Goal: Task Accomplishment & Management: Manage account settings

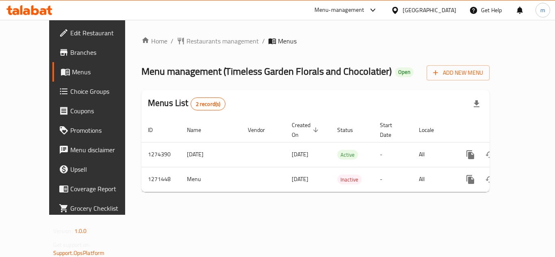
click at [434, 16] on div "Qatar" at bounding box center [423, 10] width 78 height 20
click at [446, 11] on div "[GEOGRAPHIC_DATA]" at bounding box center [430, 10] width 54 height 9
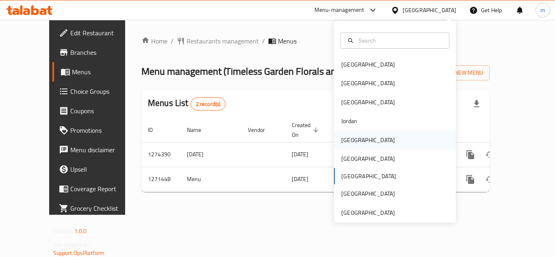
click at [350, 142] on div "[GEOGRAPHIC_DATA]" at bounding box center [368, 140] width 54 height 9
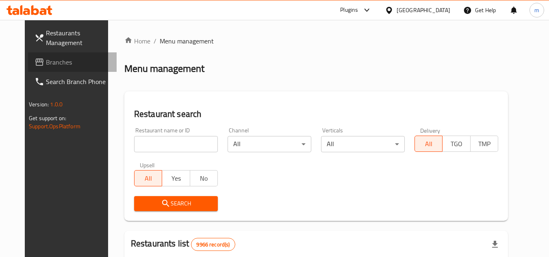
click at [50, 61] on span "Branches" at bounding box center [78, 62] width 64 height 10
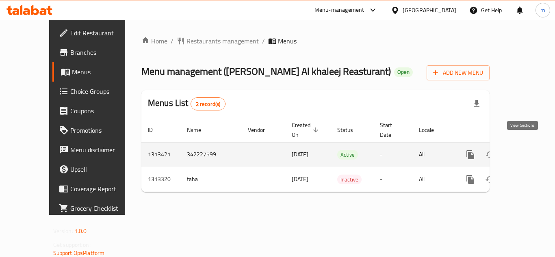
click at [525, 151] on icon "enhanced table" at bounding box center [528, 154] width 7 height 7
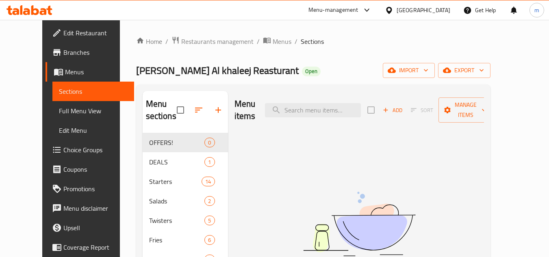
click at [63, 33] on span "Edit Restaurant" at bounding box center [95, 33] width 64 height 10
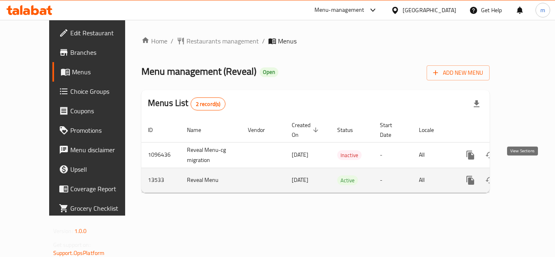
click at [527, 171] on link "enhanced table" at bounding box center [529, 181] width 20 height 20
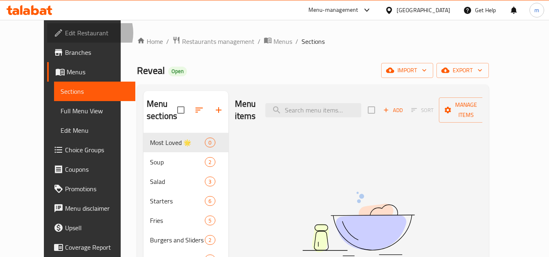
click at [65, 33] on span "Edit Restaurant" at bounding box center [97, 33] width 64 height 10
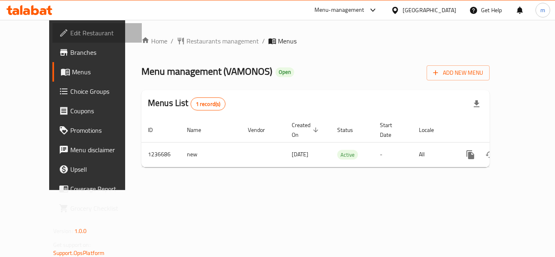
click at [70, 31] on span "Edit Restaurant" at bounding box center [102, 33] width 65 height 10
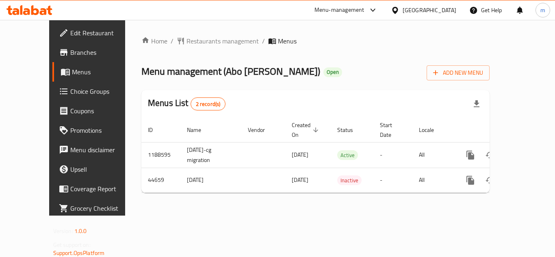
click at [308, 52] on div "Home / Restaurants management / Menus Menu management ( Abo Alabed ) Open Add N…" at bounding box center [315, 117] width 348 height 163
click at [284, 92] on div "Menus List 2 record(s)" at bounding box center [315, 104] width 348 height 28
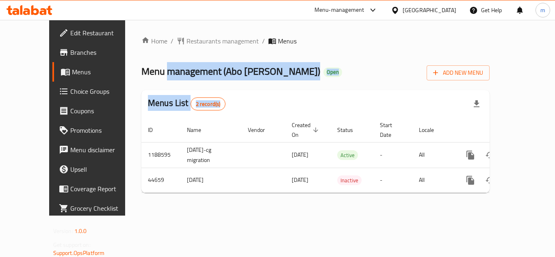
drag, startPoint x: 284, startPoint y: 92, endPoint x: 182, endPoint y: 76, distance: 102.8
click at [182, 76] on div "Home / Restaurants management / Menus Menu management ( Abo Alabed ) Open Add N…" at bounding box center [315, 117] width 348 height 163
click at [227, 81] on div "Home / Restaurants management / Menus Menu management ( Abo Alabed ) Open Add N…" at bounding box center [315, 117] width 348 height 163
